Goal: Task Accomplishment & Management: Complete application form

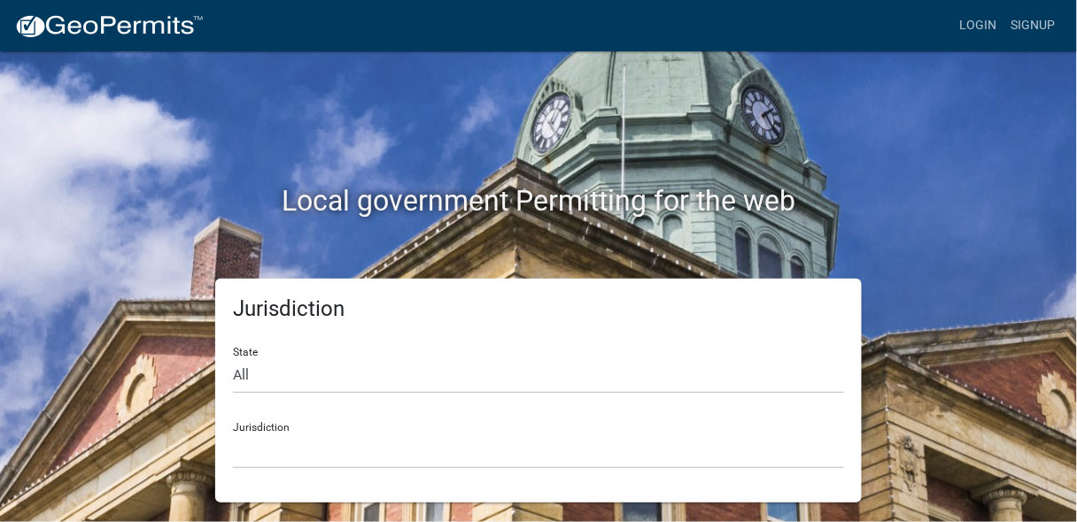
scroll to position [45, 0]
click at [251, 365] on select "All [US_STATE] [US_STATE] [US_STATE] [US_STATE] [US_STATE] [US_STATE] [US_STATE…" at bounding box center [538, 376] width 611 height 36
select select "[US_STATE]"
click at [237, 358] on select "All [US_STATE] [US_STATE] [US_STATE] [US_STATE] [US_STATE] [US_STATE] [US_STATE…" at bounding box center [538, 376] width 611 height 36
click at [287, 455] on select "City of [GEOGRAPHIC_DATA], [US_STATE] [GEOGRAPHIC_DATA], [US_STATE][PERSON_NAME…" at bounding box center [538, 451] width 611 height 36
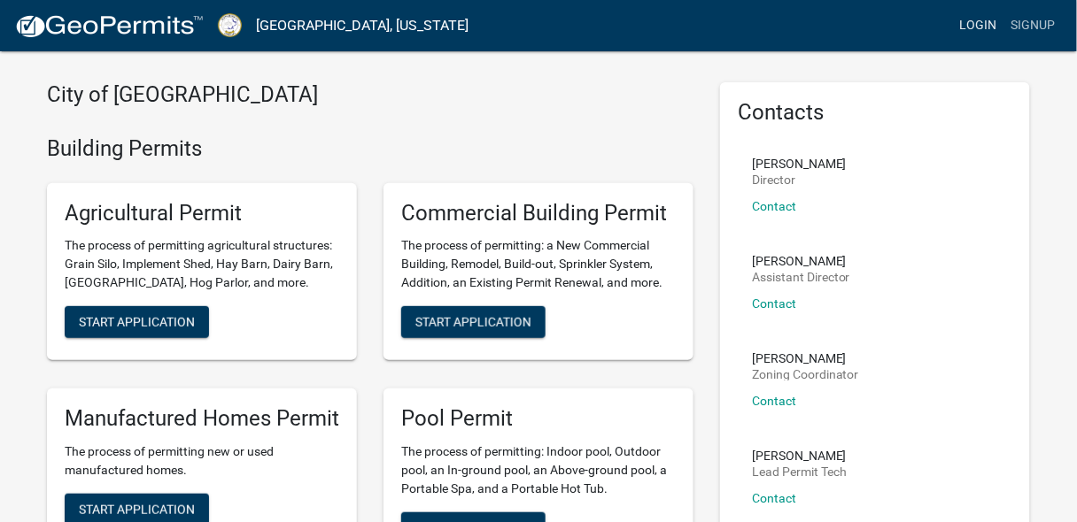
click at [953, 33] on link "Login" at bounding box center [978, 26] width 51 height 34
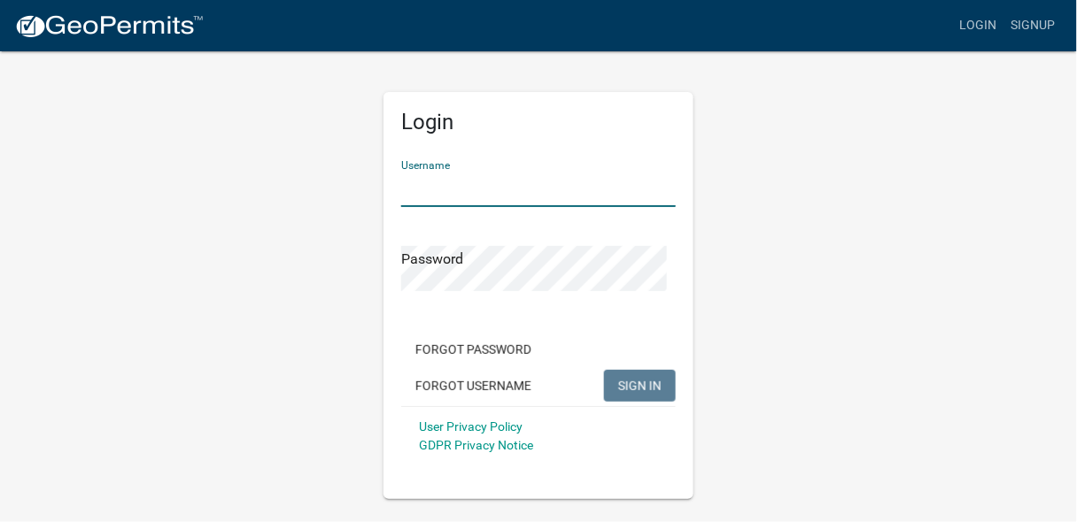
click at [438, 188] on input "Username" at bounding box center [538, 189] width 274 height 36
drag, startPoint x: 438, startPoint y: 188, endPoint x: 497, endPoint y: 217, distance: 65.3
click at [497, 217] on form "Username Password Forgot Password Forgot Username SIGN IN User Privacy Policy G…" at bounding box center [538, 306] width 274 height 320
type input "hhdGas+97"
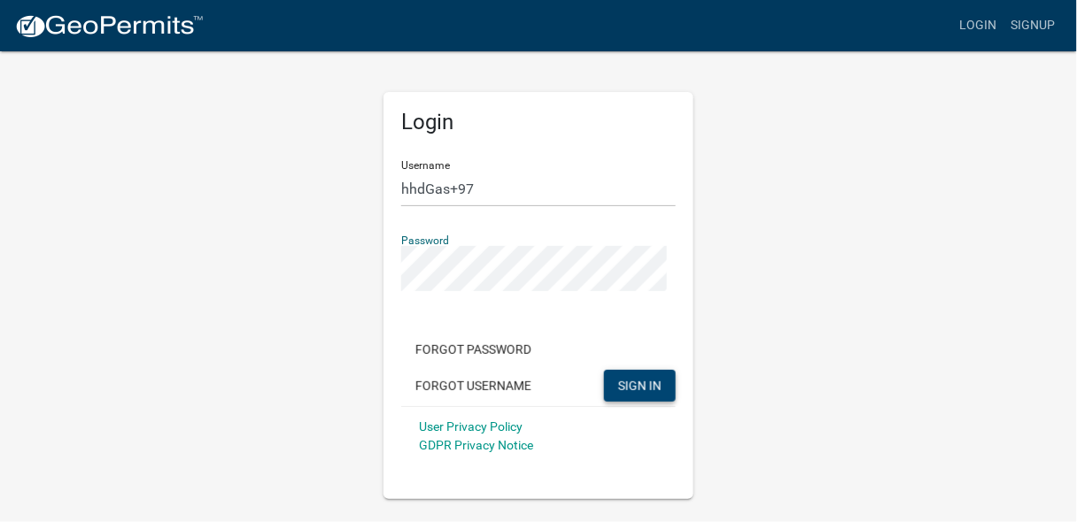
click at [620, 392] on span "SIGN IN" at bounding box center [639, 385] width 43 height 14
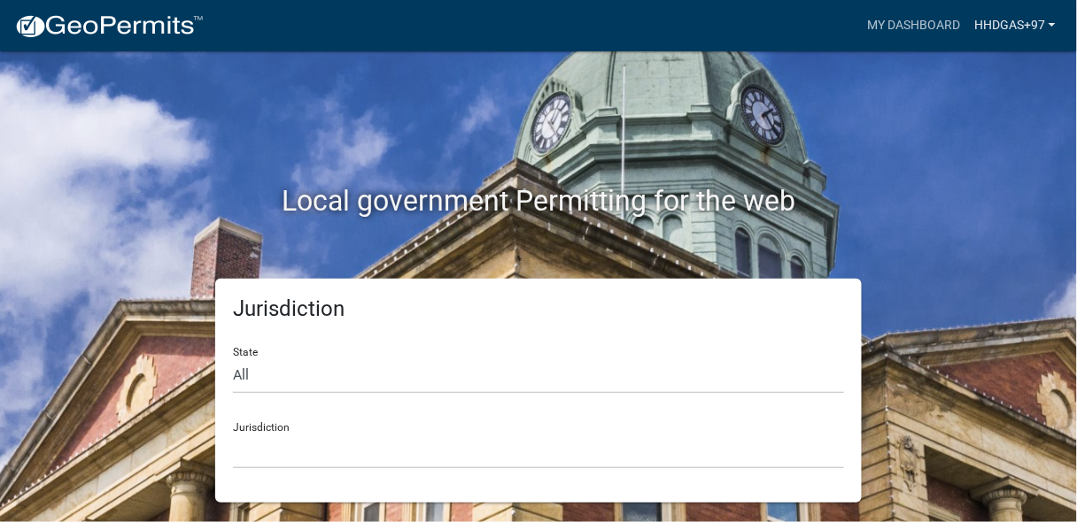
click at [984, 28] on link "hhdGas+97" at bounding box center [1015, 26] width 96 height 34
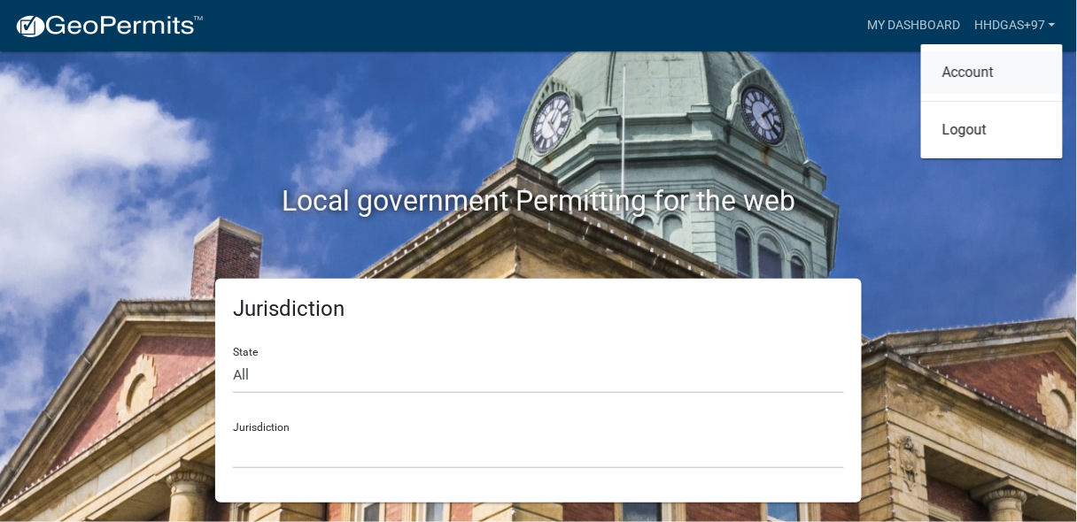
click at [958, 89] on link "Account" at bounding box center [992, 72] width 142 height 42
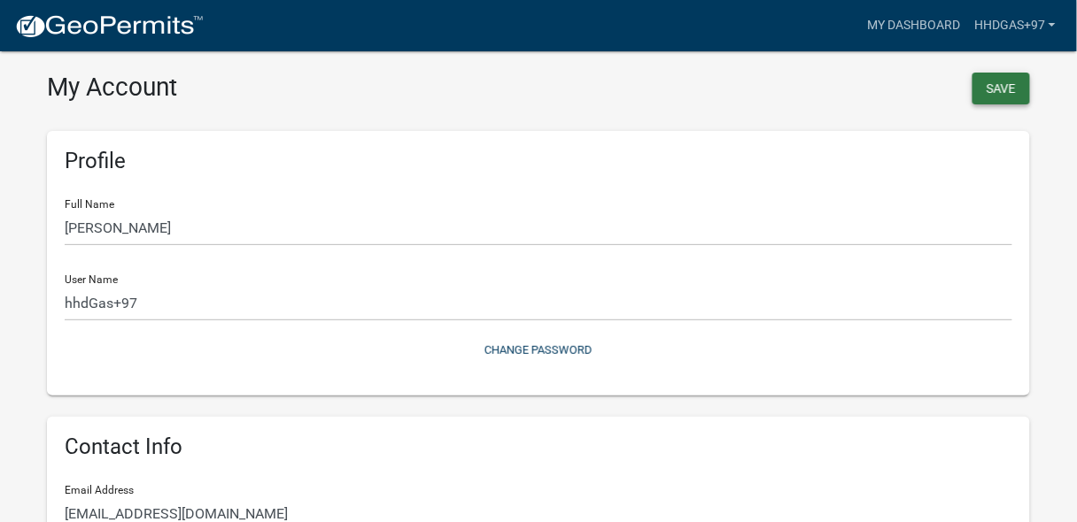
click at [994, 87] on button "Save" at bounding box center [1001, 89] width 58 height 32
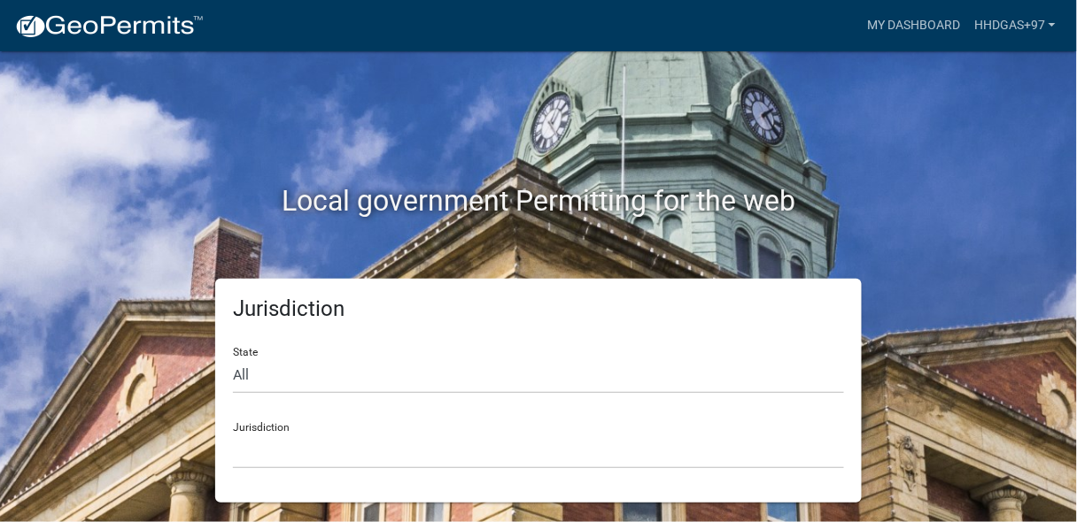
scroll to position [45, 0]
click at [320, 358] on select "All [US_STATE] [US_STATE] [US_STATE] [US_STATE] [US_STATE] [US_STATE] [US_STATE…" at bounding box center [538, 376] width 611 height 36
select select "[US_STATE]"
click at [237, 358] on select "All [US_STATE] [US_STATE] [US_STATE] [US_STATE] [US_STATE] [US_STATE] [US_STATE…" at bounding box center [538, 376] width 611 height 36
click at [304, 443] on select "City of [GEOGRAPHIC_DATA], [US_STATE] [GEOGRAPHIC_DATA], [US_STATE][PERSON_NAME…" at bounding box center [538, 451] width 611 height 36
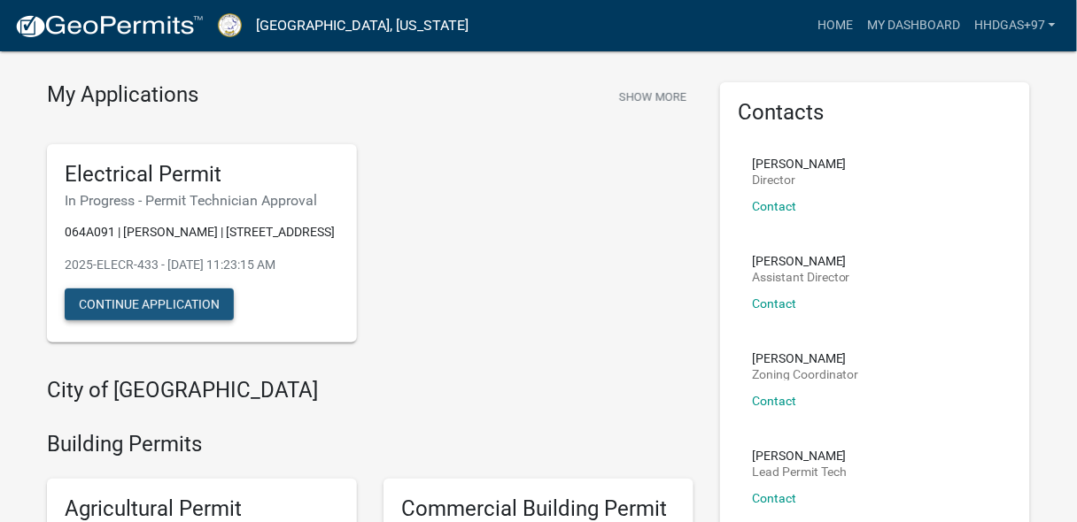
click at [186, 320] on button "Continue Application" at bounding box center [149, 305] width 169 height 32
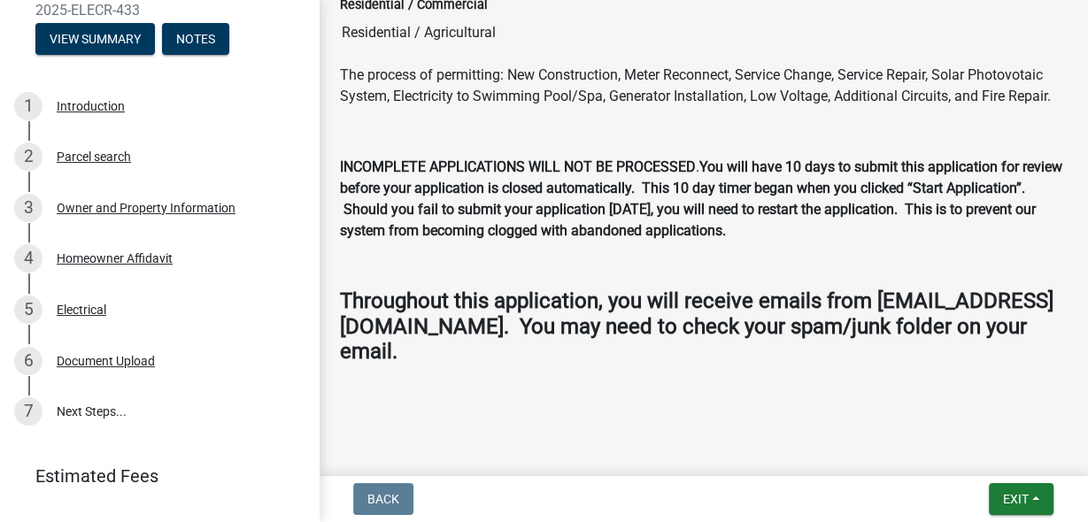
scroll to position [189, 0]
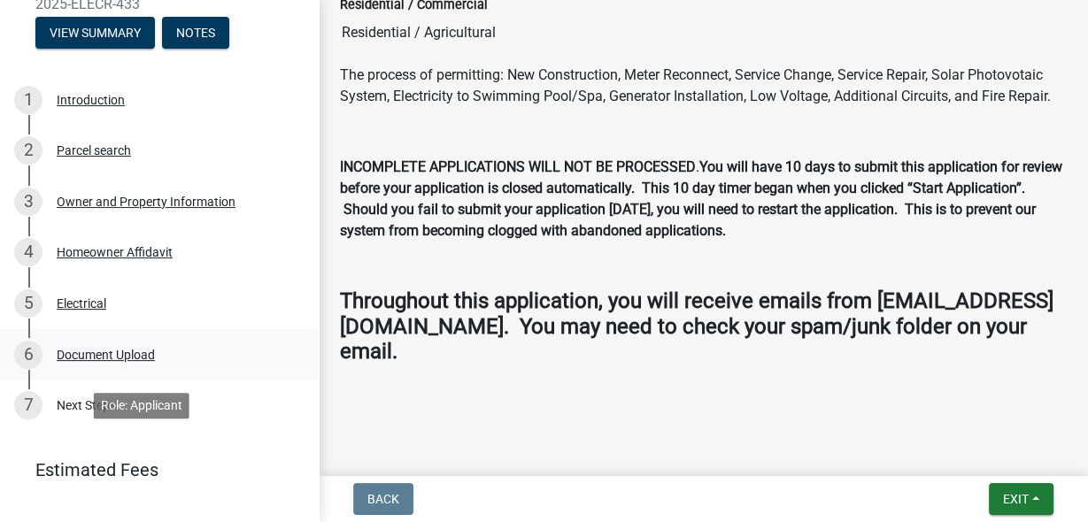
click at [155, 361] on div "Document Upload" at bounding box center [106, 355] width 98 height 12
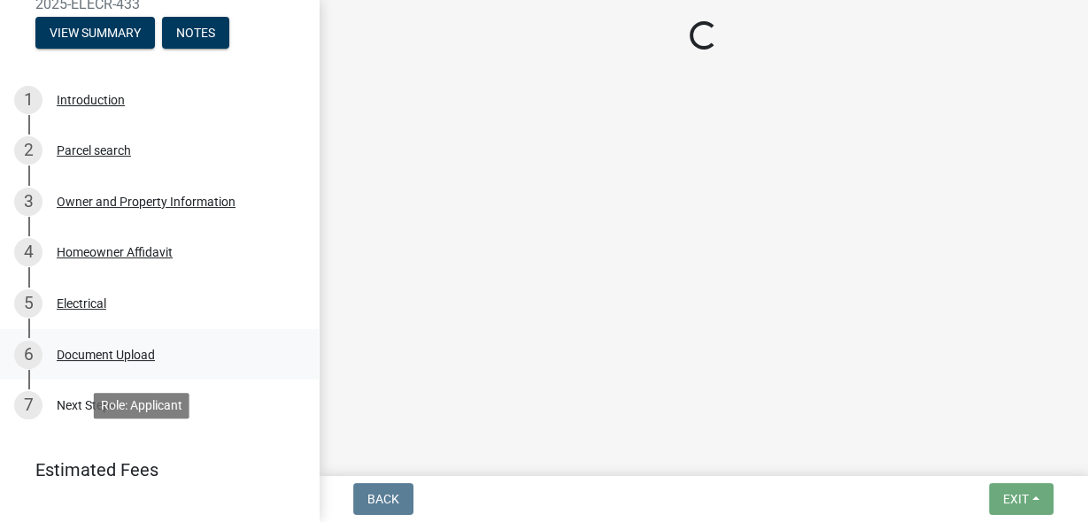
scroll to position [0, 0]
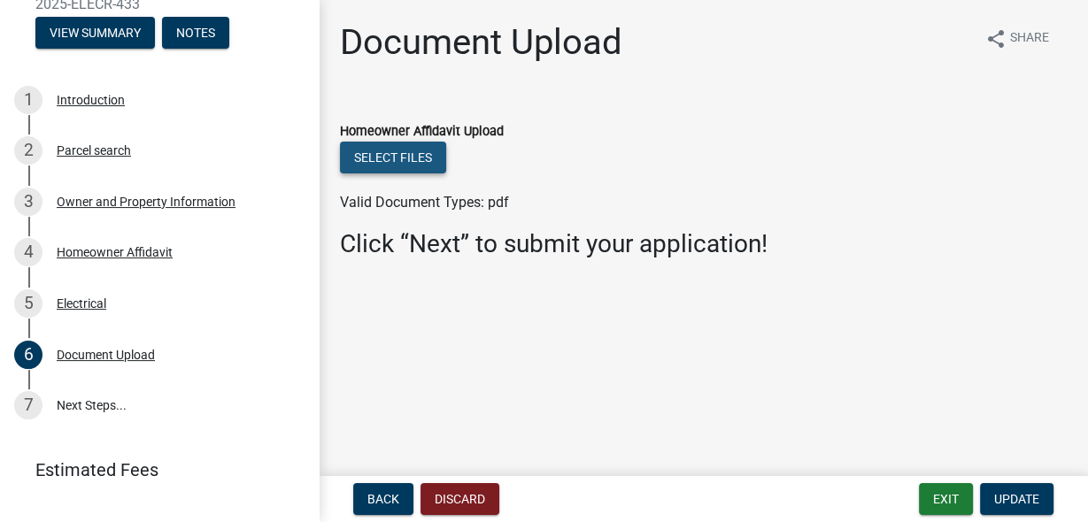
click at [413, 174] on button "Select files" at bounding box center [393, 158] width 106 height 32
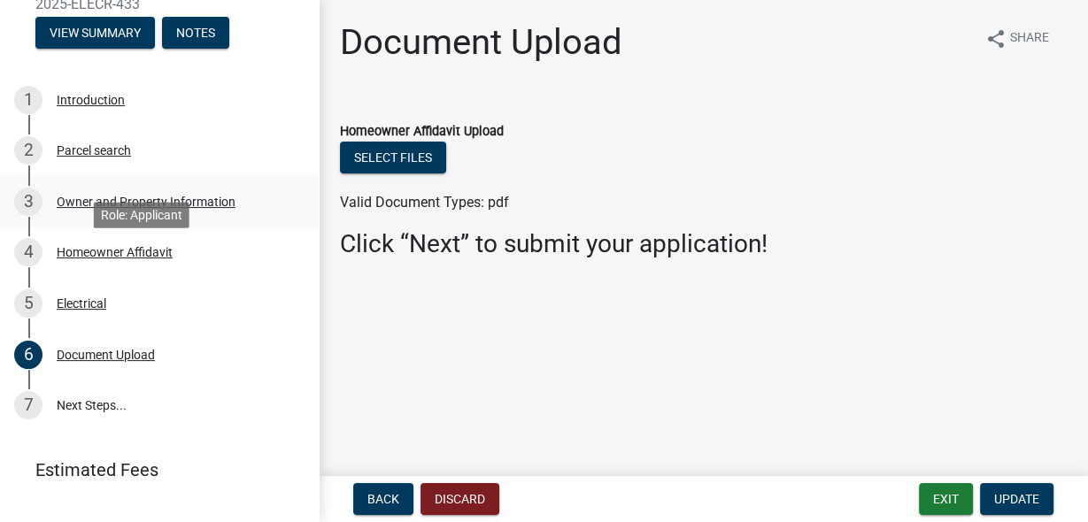
click at [112, 208] on div "Owner and Property Information" at bounding box center [146, 202] width 179 height 12
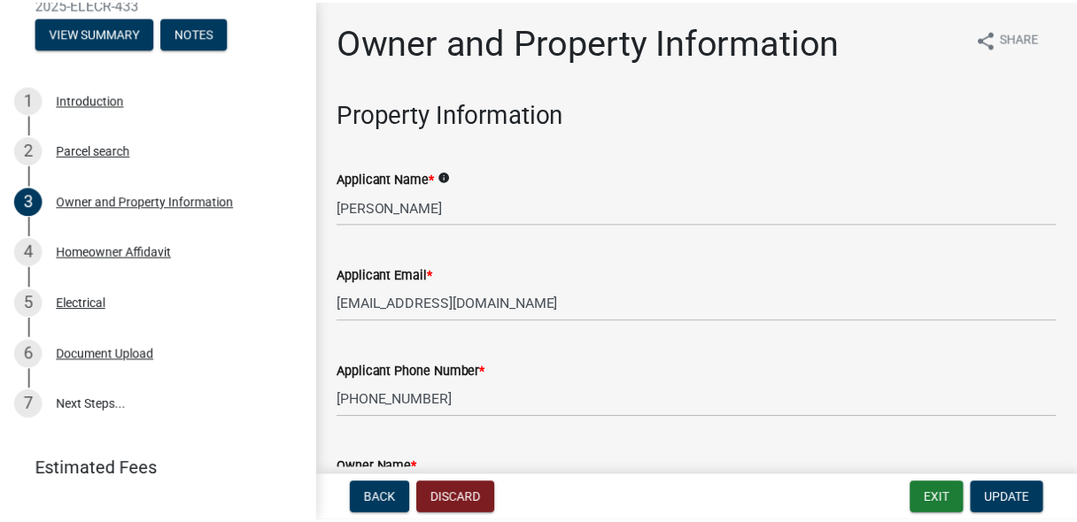
scroll to position [189, 0]
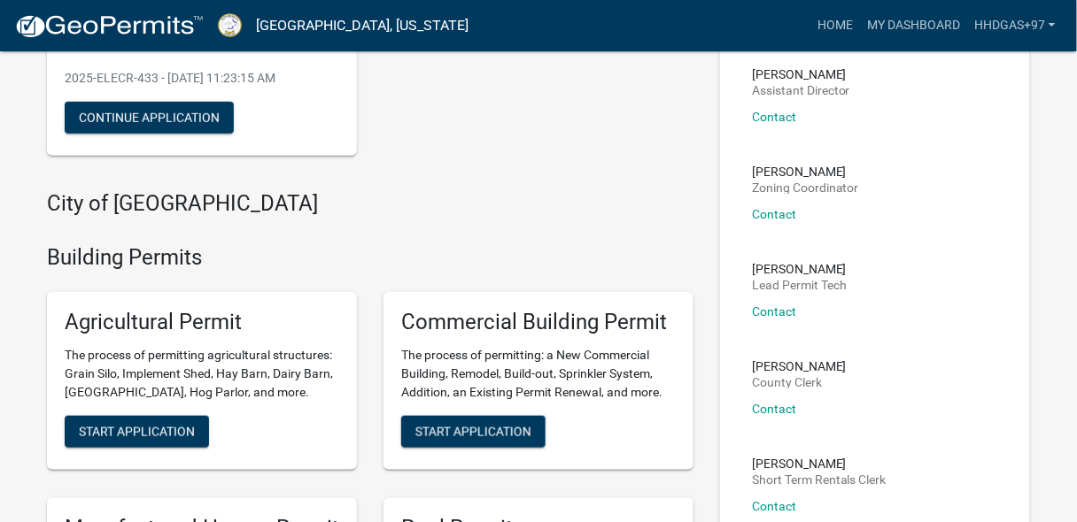
scroll to position [253, 0]
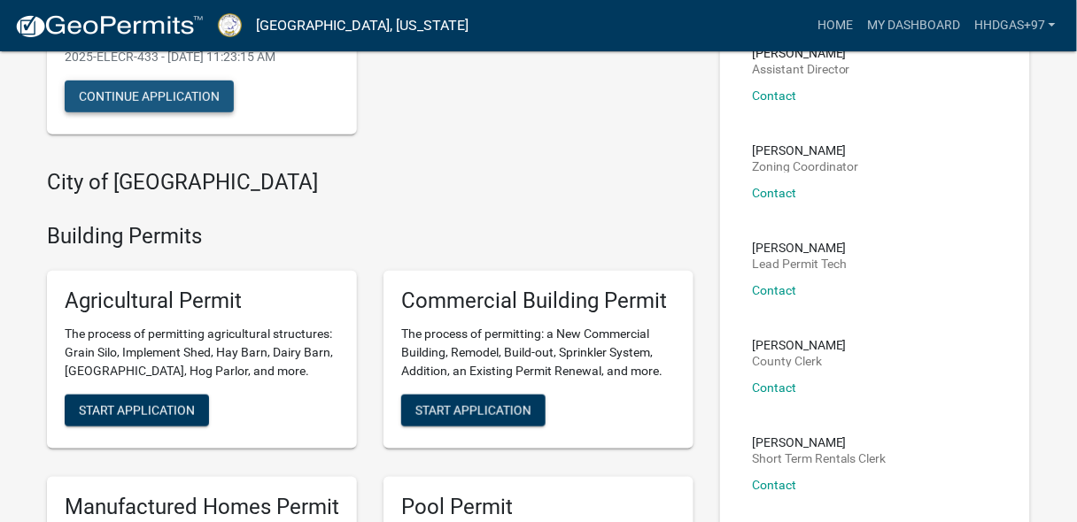
click at [233, 112] on button "Continue Application" at bounding box center [149, 97] width 169 height 32
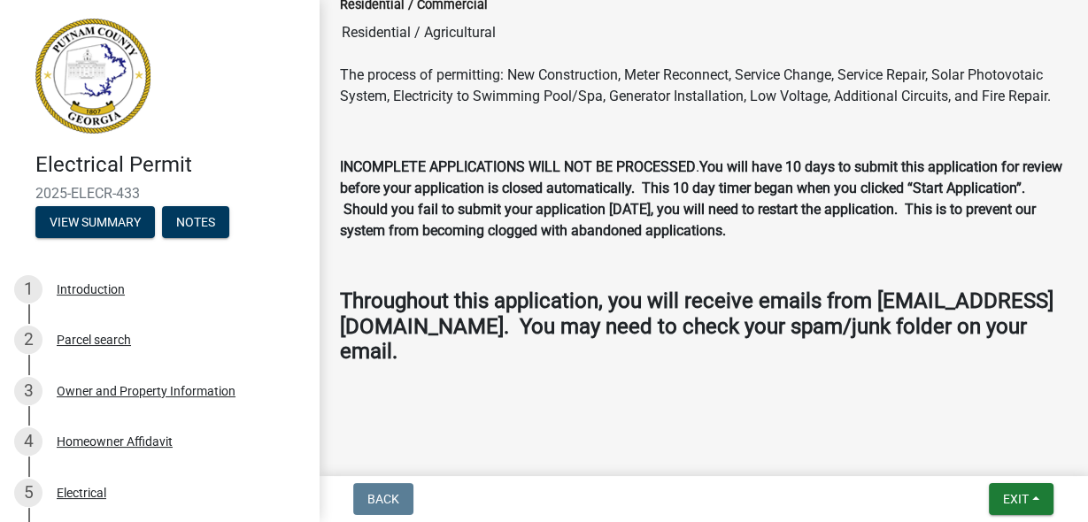
scroll to position [556, 0]
click at [116, 398] on div "Owner and Property Information" at bounding box center [146, 391] width 179 height 12
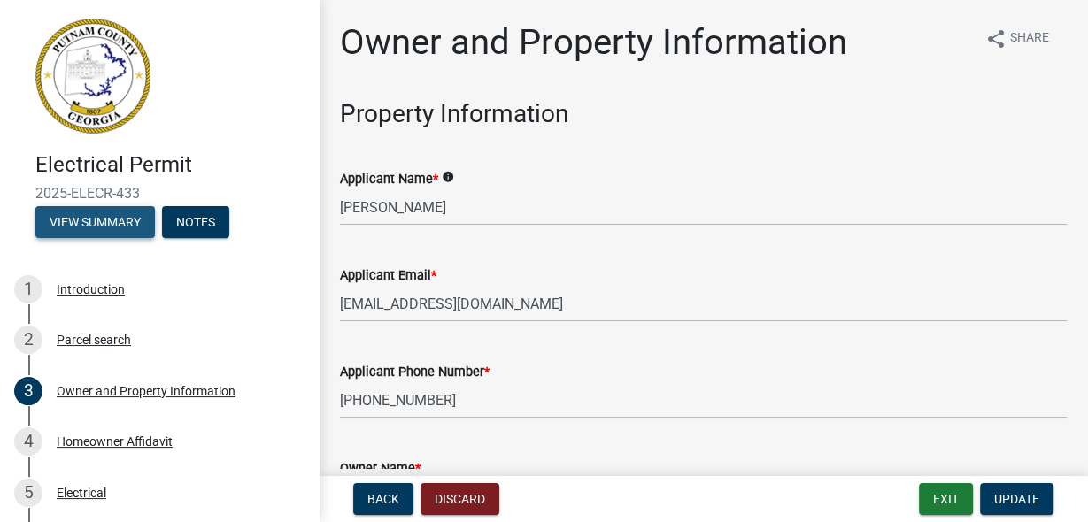
click at [117, 238] on button "View Summary" at bounding box center [95, 222] width 120 height 32
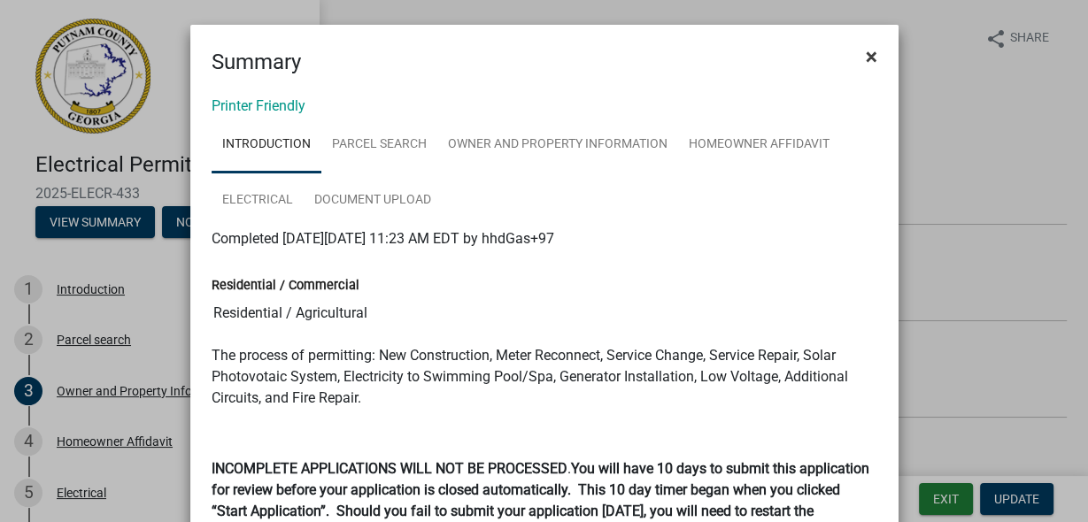
click at [866, 65] on span "×" at bounding box center [872, 56] width 12 height 25
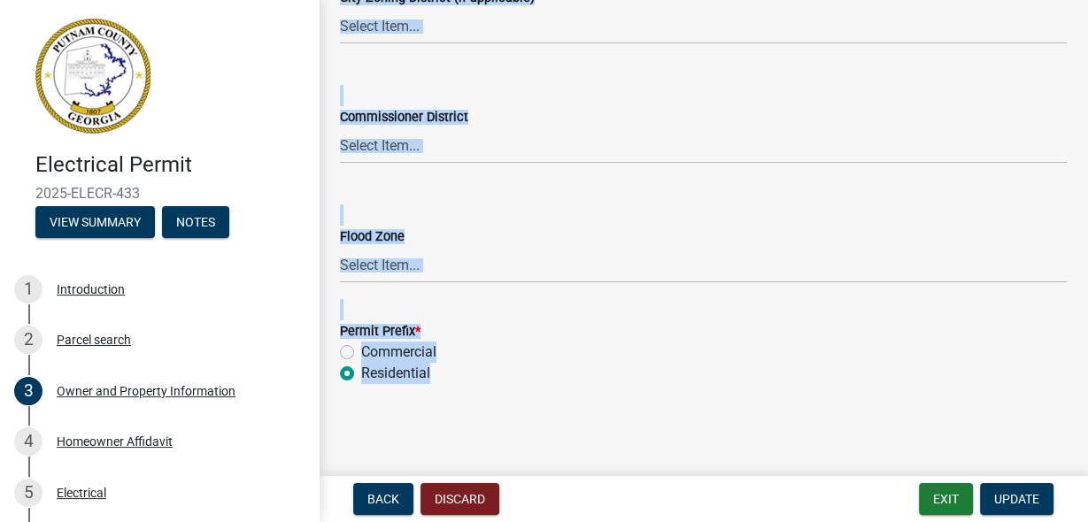
scroll to position [4361, 0]
drag, startPoint x: 359, startPoint y: 44, endPoint x: 628, endPoint y: 504, distance: 532.5
click at [628, 504] on wm-app "Electrical Permit 2025-ELECR-433 View Summary Notes 1 Introduction 2 Parcel sea…" at bounding box center [544, 261] width 1088 height 522
copy div "Owner and Property Information share Share Property Information Applicant Name …"
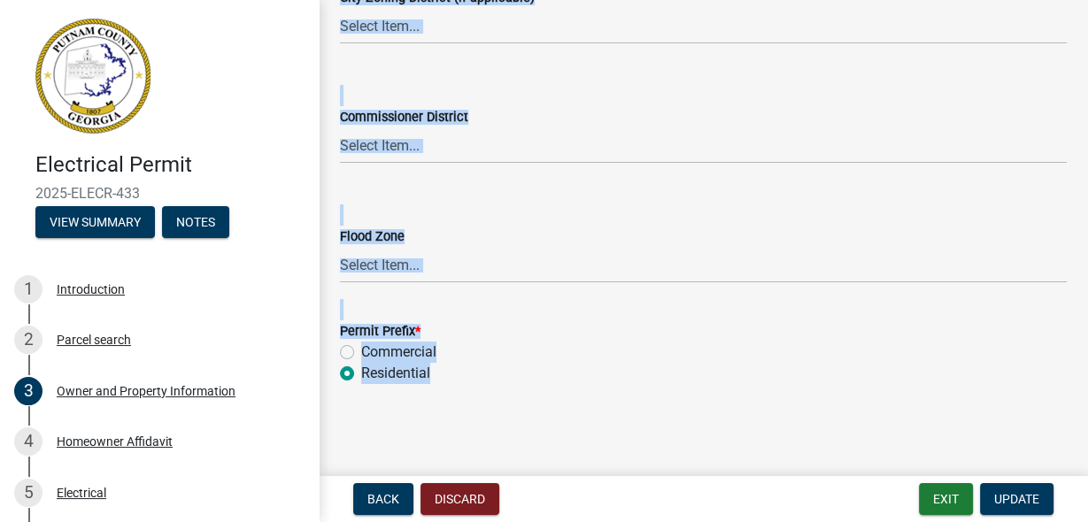
click at [677, 85] on form "Commissioner District Select Item... District 1 District 2 District 3 District 4" at bounding box center [703, 124] width 727 height 79
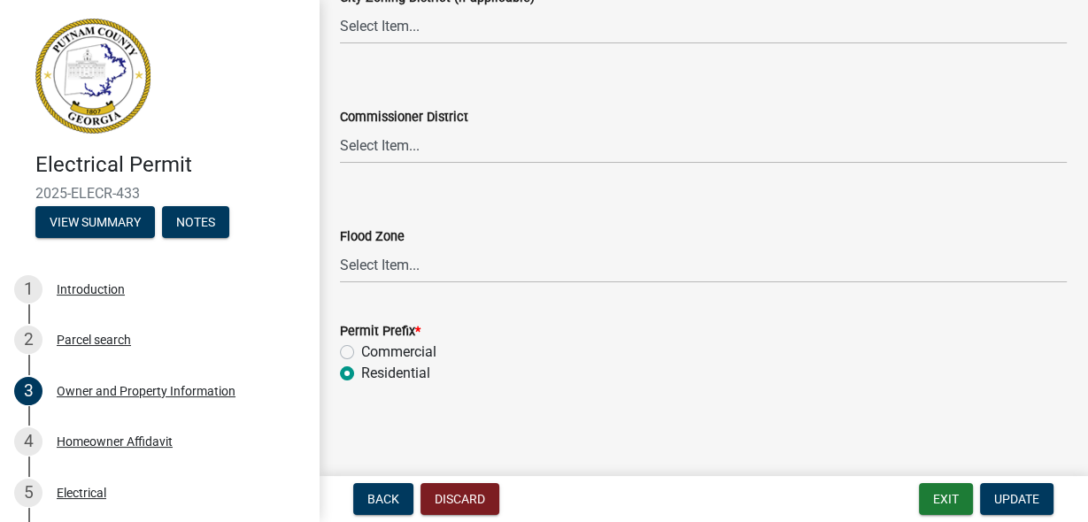
click at [677, 85] on form "Commissioner District Select Item... District 1 District 2 District 3 District 4" at bounding box center [703, 124] width 727 height 79
click at [994, 492] on span "Update" at bounding box center [1016, 499] width 45 height 14
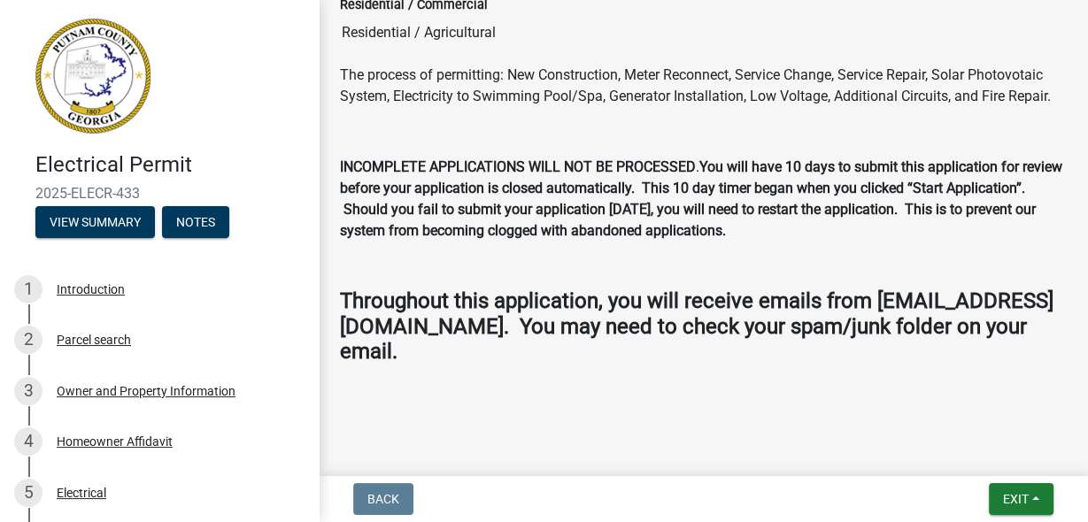
scroll to position [556, 0]
click at [89, 398] on div "Owner and Property Information" at bounding box center [146, 391] width 179 height 12
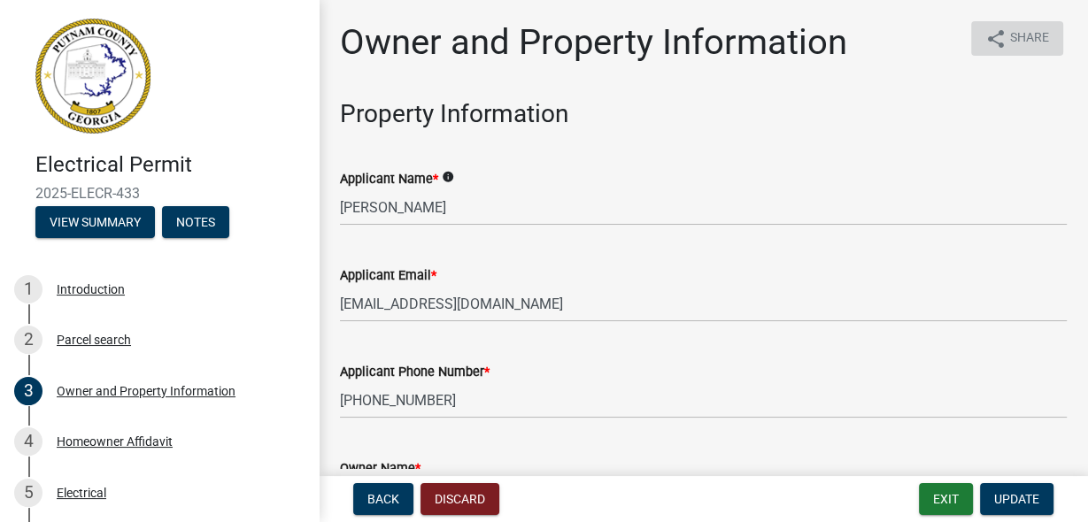
click at [985, 47] on icon "share" at bounding box center [995, 38] width 21 height 21
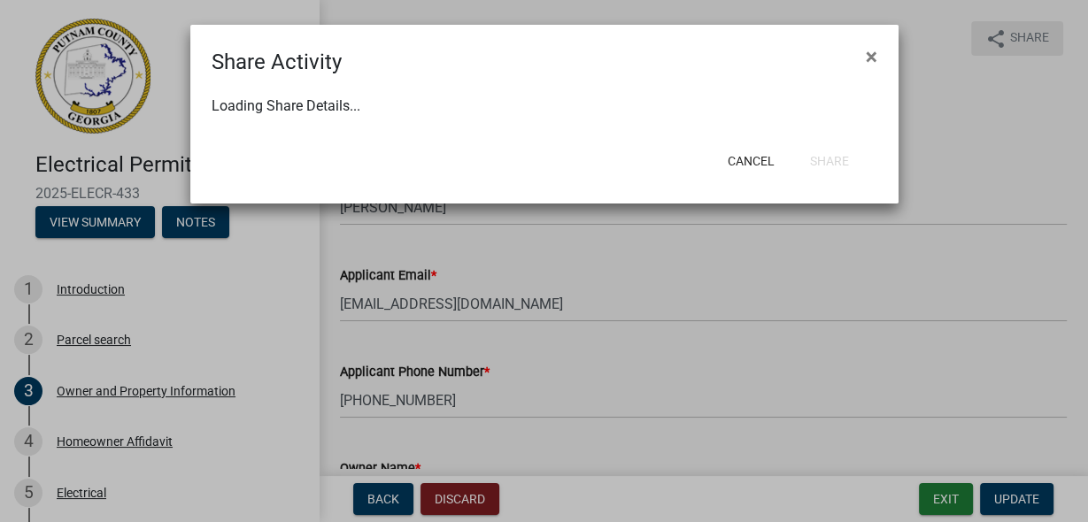
select select "1"
select select "0"
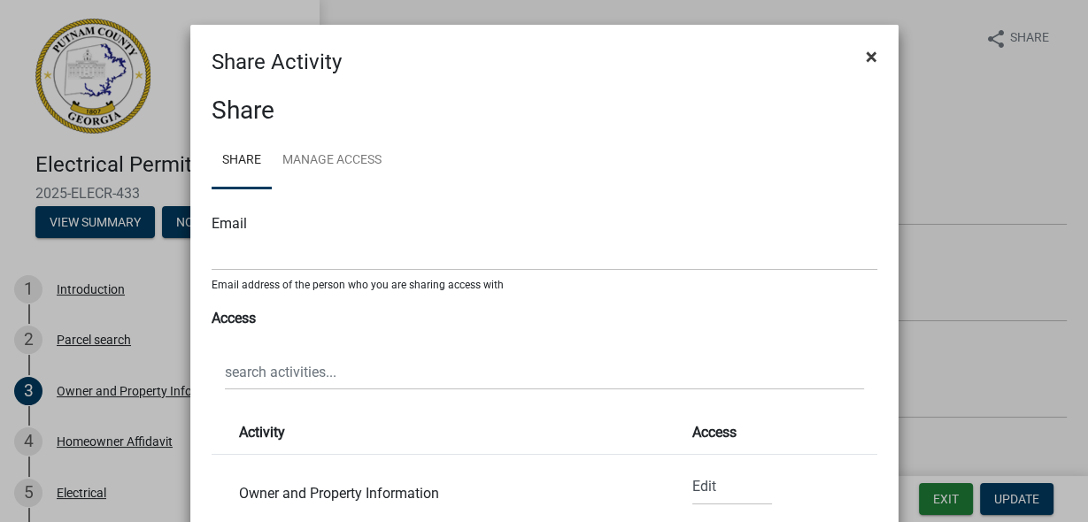
click at [866, 66] on span "×" at bounding box center [872, 56] width 12 height 25
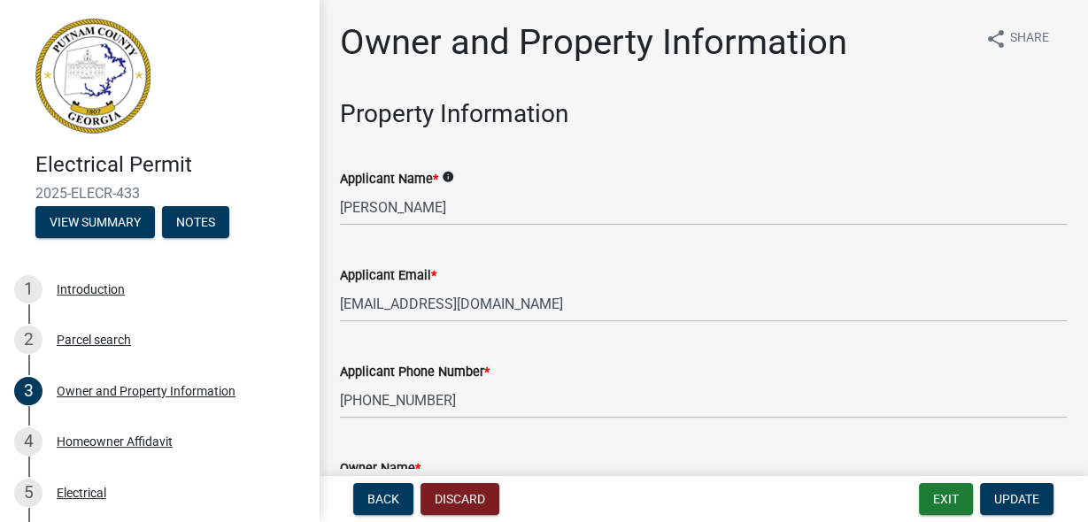
click at [454, 183] on icon "info" at bounding box center [448, 177] width 12 height 12
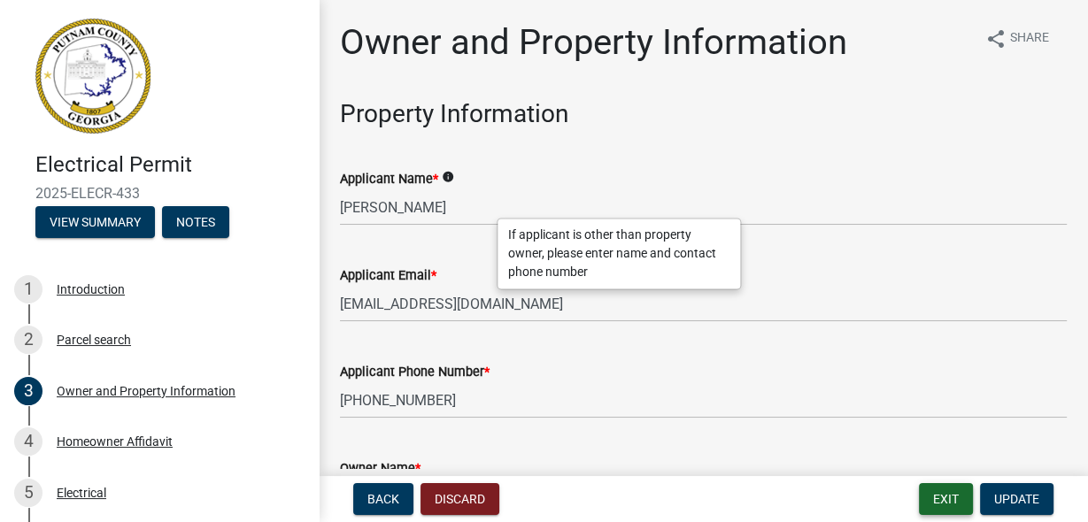
click at [921, 497] on button "Exit" at bounding box center [946, 499] width 54 height 32
